Goal: Information Seeking & Learning: Learn about a topic

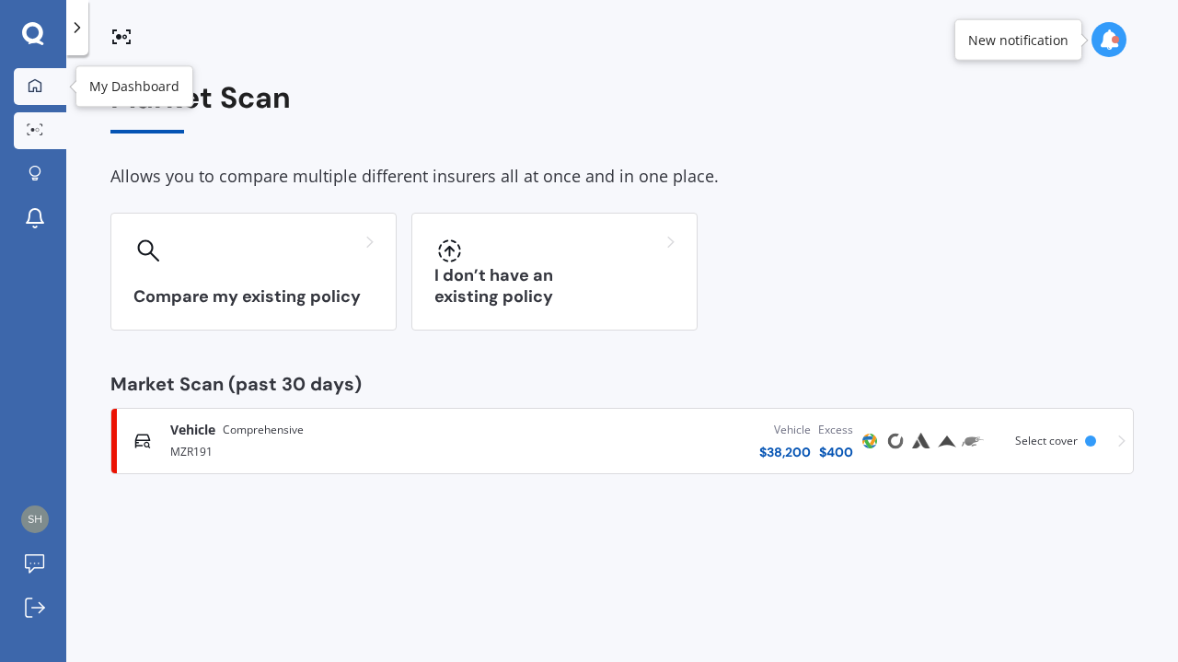
click at [38, 79] on icon at bounding box center [35, 85] width 15 height 15
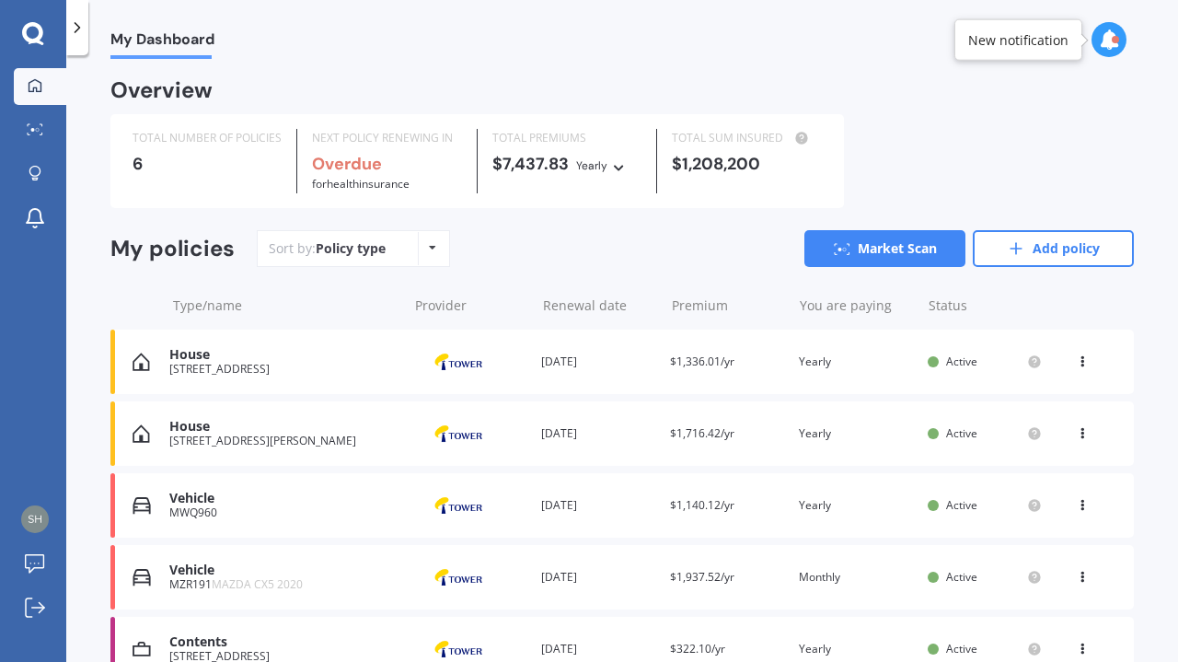
click at [20, 24] on div at bounding box center [33, 34] width 66 height 24
click at [33, 27] on icon at bounding box center [33, 34] width 22 height 24
click at [77, 25] on polyline at bounding box center [77, 27] width 5 height 9
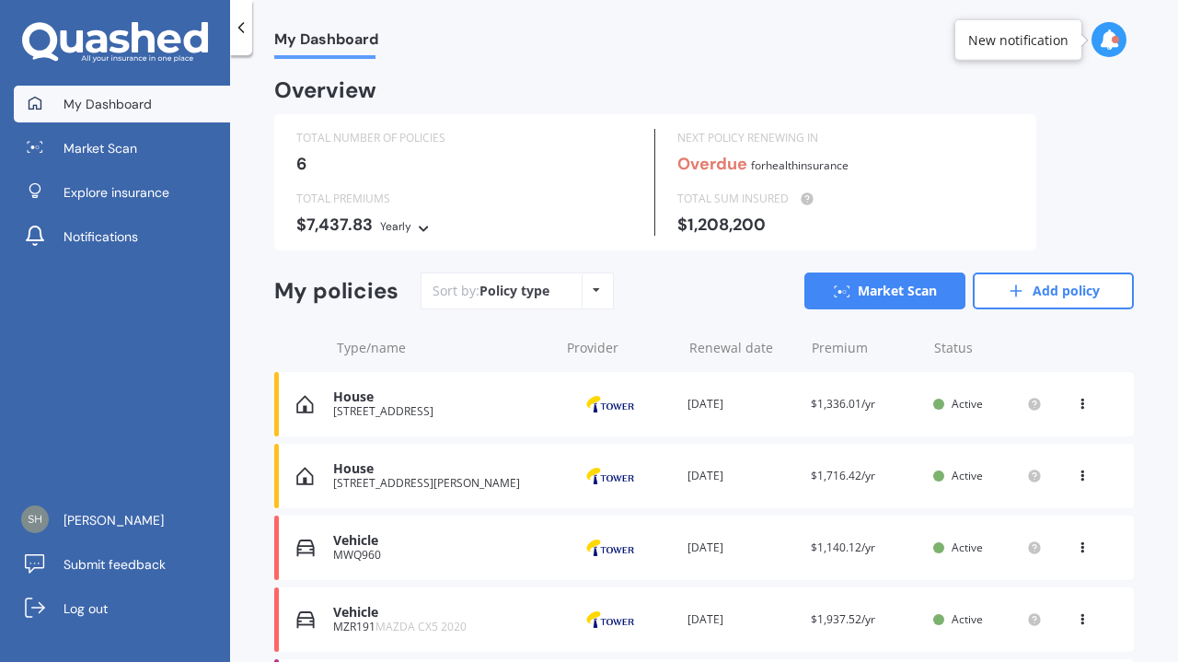
click at [114, 95] on span "My Dashboard" at bounding box center [108, 104] width 88 height 18
click at [116, 145] on span "Market Scan" at bounding box center [101, 148] width 74 height 18
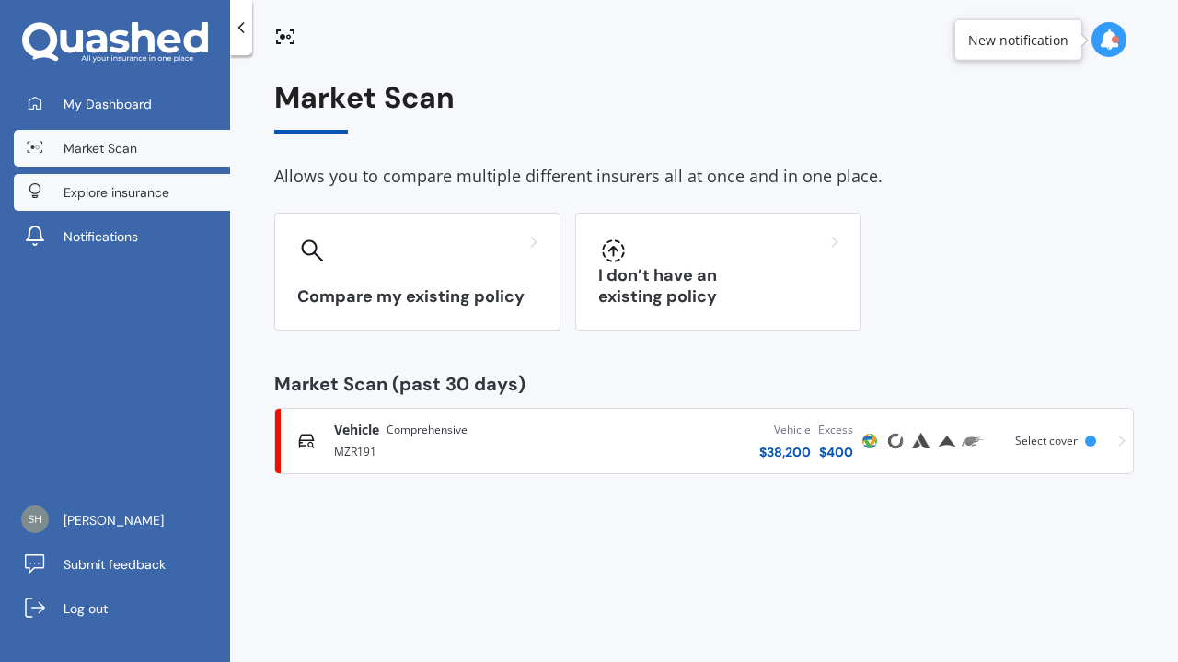
click at [134, 185] on span "Explore insurance" at bounding box center [117, 192] width 106 height 18
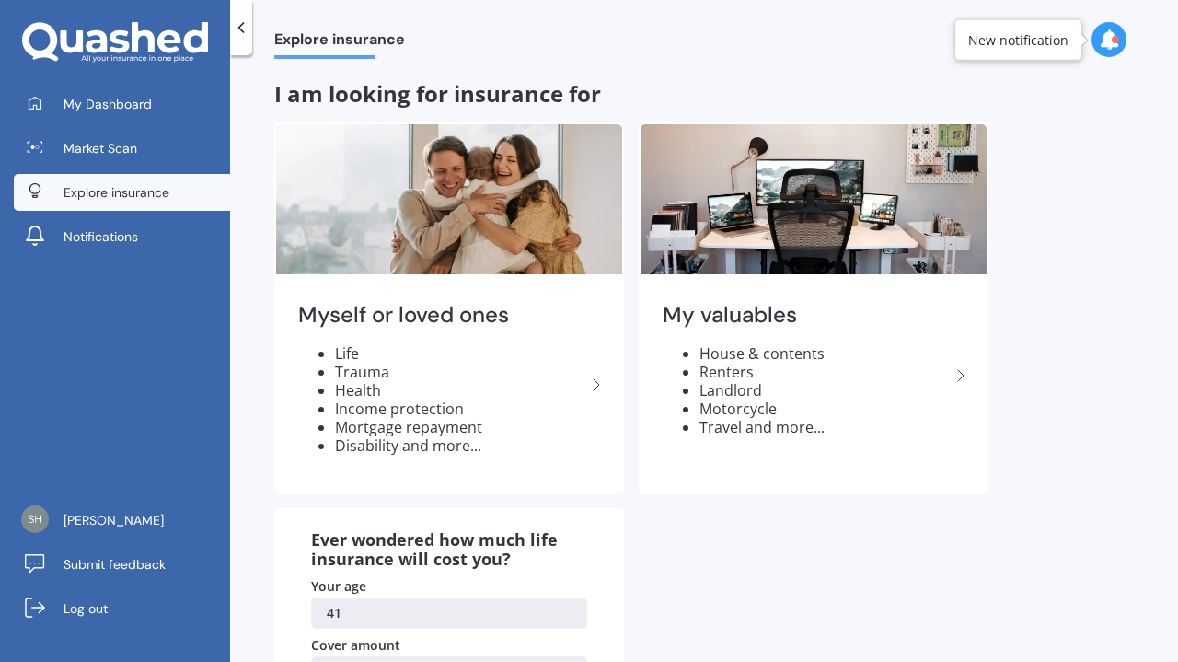
click at [81, 40] on icon at bounding box center [71, 41] width 23 height 22
